Goal: Task Accomplishment & Management: Complete application form

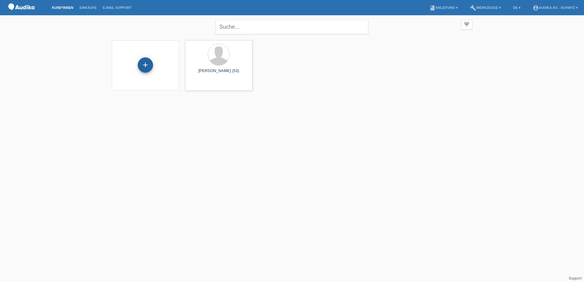
click at [146, 61] on div "+" at bounding box center [145, 64] width 15 height 15
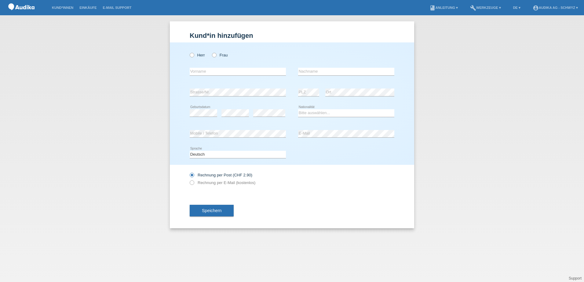
click at [277, 52] on div "Herr Frau" at bounding box center [238, 55] width 96 height 13
click at [196, 55] on label "Herr" at bounding box center [197, 55] width 15 height 5
click at [193, 55] on input "Herr" at bounding box center [192, 55] width 4 height 4
radio input "true"
click at [214, 72] on input "text" at bounding box center [238, 72] width 96 height 8
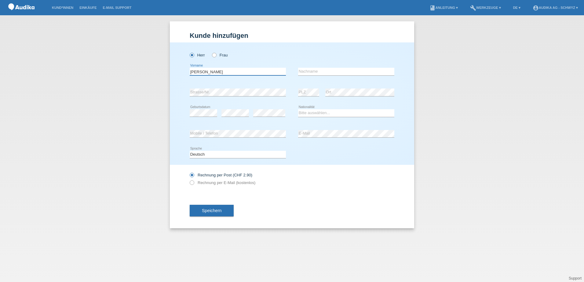
type input "[PERSON_NAME]"
click at [266, 117] on icon at bounding box center [269, 117] width 32 height 0
click at [321, 113] on select "Bitte auswählen... Schweiz Deutschland Liechtenstein Österreich ------------ Af…" at bounding box center [346, 112] width 96 height 7
select select "CH"
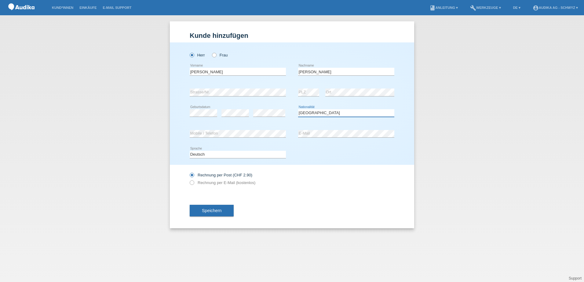
click at [298, 109] on select "Bitte auswählen... Schweiz Deutschland Liechtenstein Österreich ------------ Af…" at bounding box center [346, 112] width 96 height 7
click at [220, 182] on label "Rechnung per E-Mail (kostenlos)" at bounding box center [223, 182] width 66 height 5
click at [193, 182] on input "Rechnung per E-Mail (kostenlos)" at bounding box center [192, 184] width 4 height 8
radio input "true"
click at [242, 203] on div "Speichern" at bounding box center [292, 210] width 204 height 35
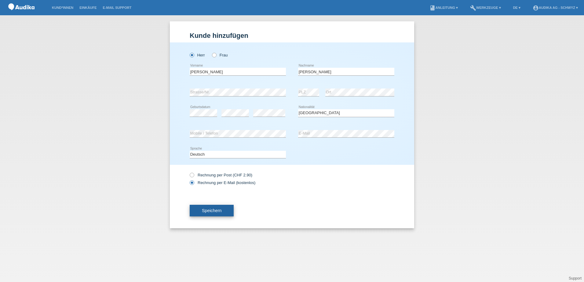
click at [214, 212] on span "Speichern" at bounding box center [212, 210] width 20 height 5
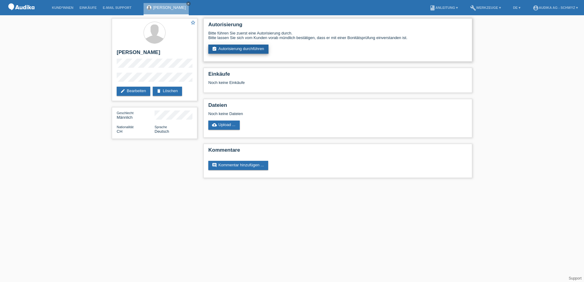
click at [247, 49] on link "assignment_turned_in Autorisierung durchführen" at bounding box center [238, 49] width 60 height 9
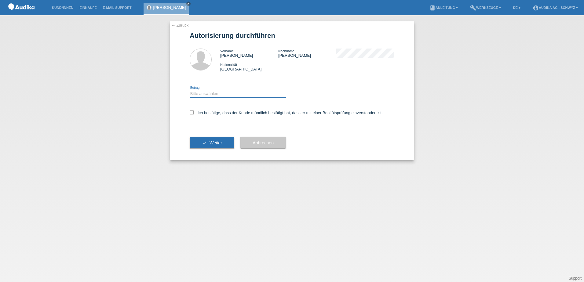
click at [250, 96] on select "Bitte auswählen CHF 1.00 - CHF 499.00 CHF 500.00 - CHF 1'999.00 CHF 2'000.00 - …" at bounding box center [238, 93] width 96 height 7
select select "3"
click at [190, 90] on select "Bitte auswählen CHF 1.00 - CHF 499.00 CHF 500.00 - CHF 1'999.00 CHF 2'000.00 - …" at bounding box center [238, 93] width 96 height 7
click at [190, 114] on icon at bounding box center [192, 112] width 4 height 4
click at [190, 114] on input "Ich bestätige, dass der Kunde mündlich bestätigt hat, dass er mit einer Bonität…" at bounding box center [192, 112] width 4 height 4
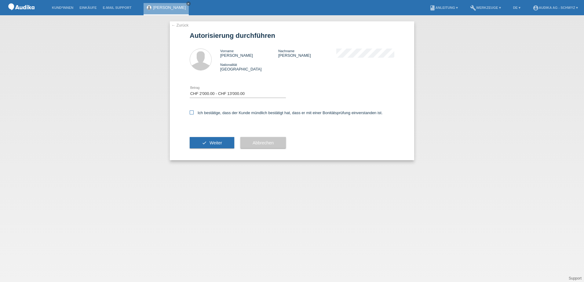
checkbox input "true"
click at [224, 143] on button "check Weiter" at bounding box center [212, 143] width 45 height 12
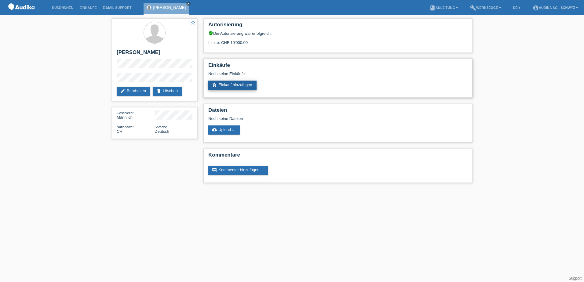
click at [245, 86] on link "add_shopping_cart Einkauf hinzufügen" at bounding box center [232, 85] width 48 height 9
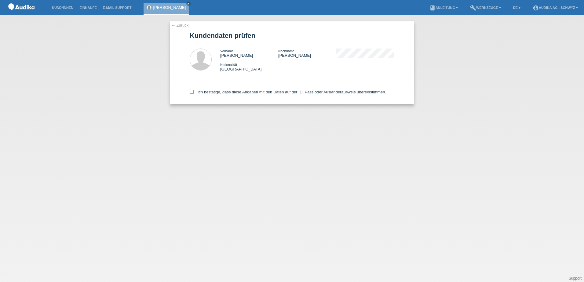
click at [156, 150] on div "← Zurück Kundendaten prüfen Vorname [PERSON_NAME] Nachname [PERSON_NAME] Nation…" at bounding box center [292, 148] width 584 height 267
click at [187, 3] on icon "close" at bounding box center [188, 3] width 3 height 3
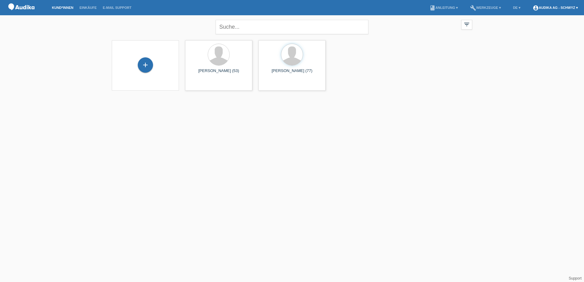
click at [572, 8] on link "account_circle Audika AG - Schwyz ▾" at bounding box center [554, 8] width 51 height 4
click at [467, 90] on div "+ [PERSON_NAME] (53) launch Anzeigen" at bounding box center [292, 65] width 366 height 56
click at [289, 73] on div "[PERSON_NAME] (77)" at bounding box center [291, 74] width 57 height 10
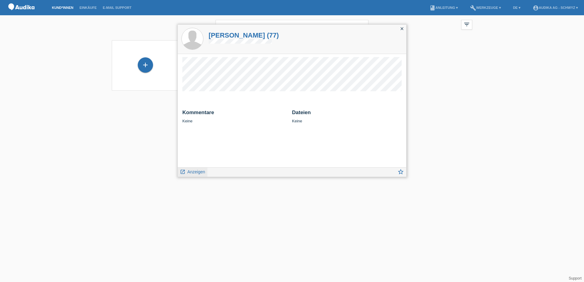
click at [191, 173] on span "Anzeigen" at bounding box center [196, 171] width 18 height 5
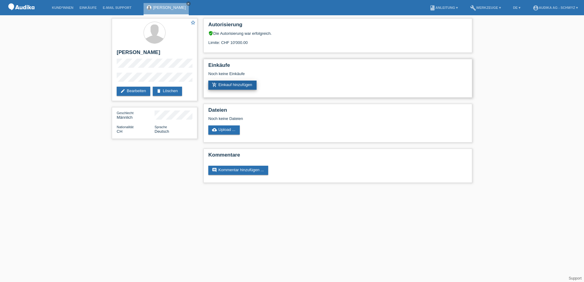
click at [245, 87] on link "add_shopping_cart Einkauf hinzufügen" at bounding box center [232, 85] width 48 height 9
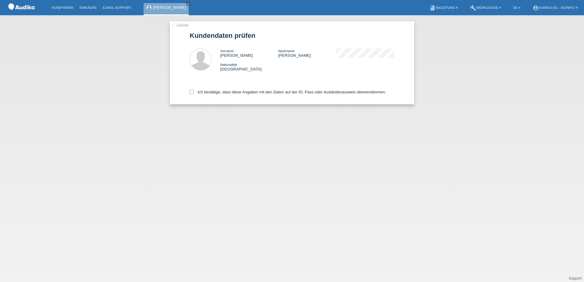
click at [187, 5] on icon "close" at bounding box center [188, 3] width 3 height 3
click at [180, 24] on link "← Zurück" at bounding box center [179, 25] width 17 height 5
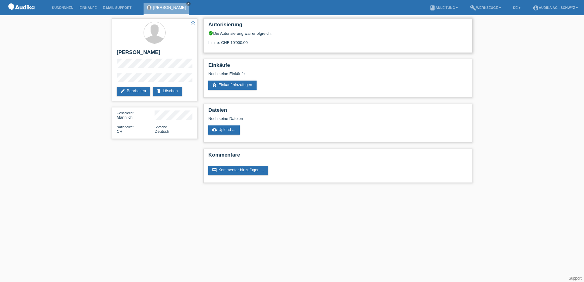
drag, startPoint x: 230, startPoint y: 43, endPoint x: 249, endPoint y: 44, distance: 18.9
click at [249, 44] on div "Limite: CHF 10'000.00" at bounding box center [337, 40] width 259 height 9
drag, startPoint x: 249, startPoint y: 44, endPoint x: 305, endPoint y: 45, distance: 55.6
click at [302, 47] on div "Autorisierung verified_user Die Autorisierung war erfolgreich. Limite: CHF 10'0…" at bounding box center [337, 35] width 269 height 34
click at [182, 1] on div "[PERSON_NAME] close" at bounding box center [167, 7] width 48 height 15
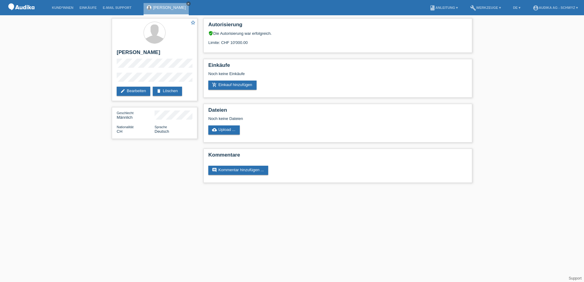
click at [187, 2] on icon "close" at bounding box center [188, 3] width 3 height 3
